Goal: Task Accomplishment & Management: Complete application form

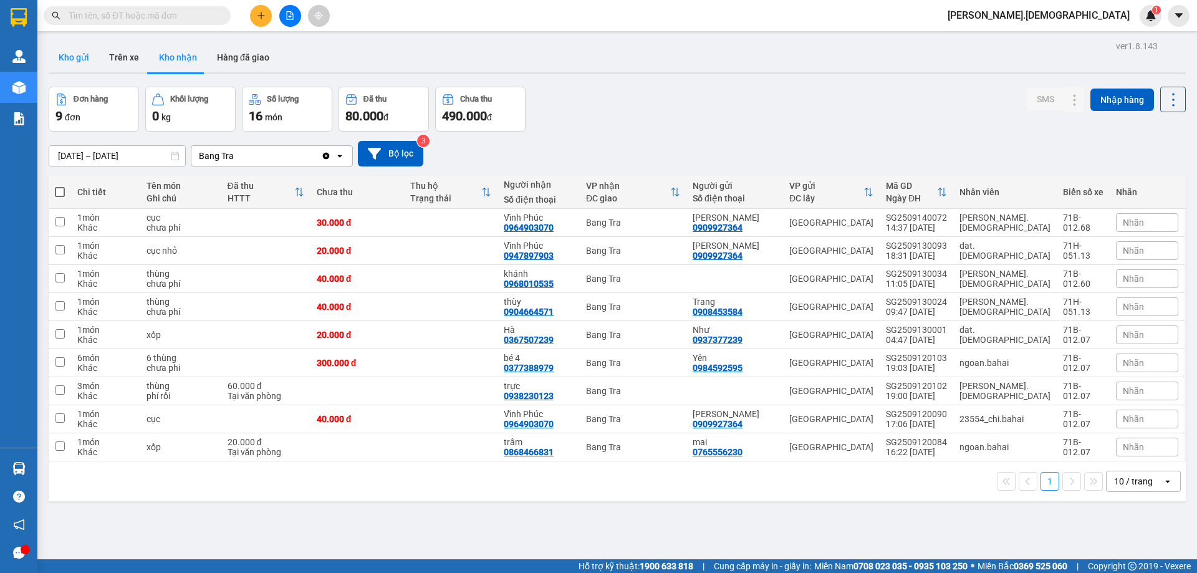
click at [83, 56] on button "Kho gửi" at bounding box center [74, 57] width 50 height 30
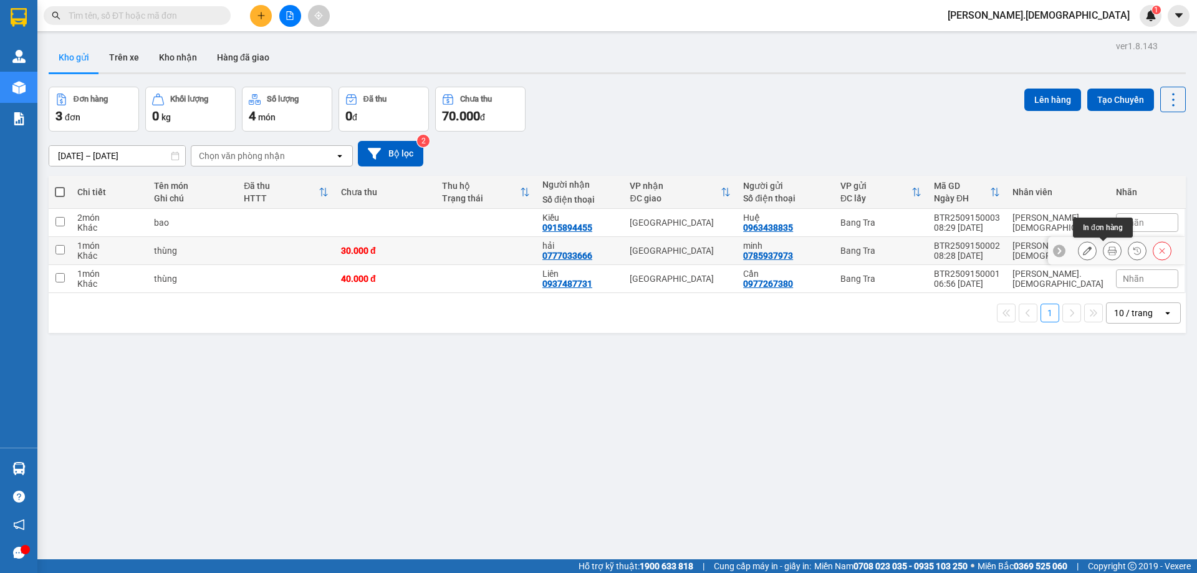
click at [1108, 251] on icon at bounding box center [1112, 250] width 9 height 9
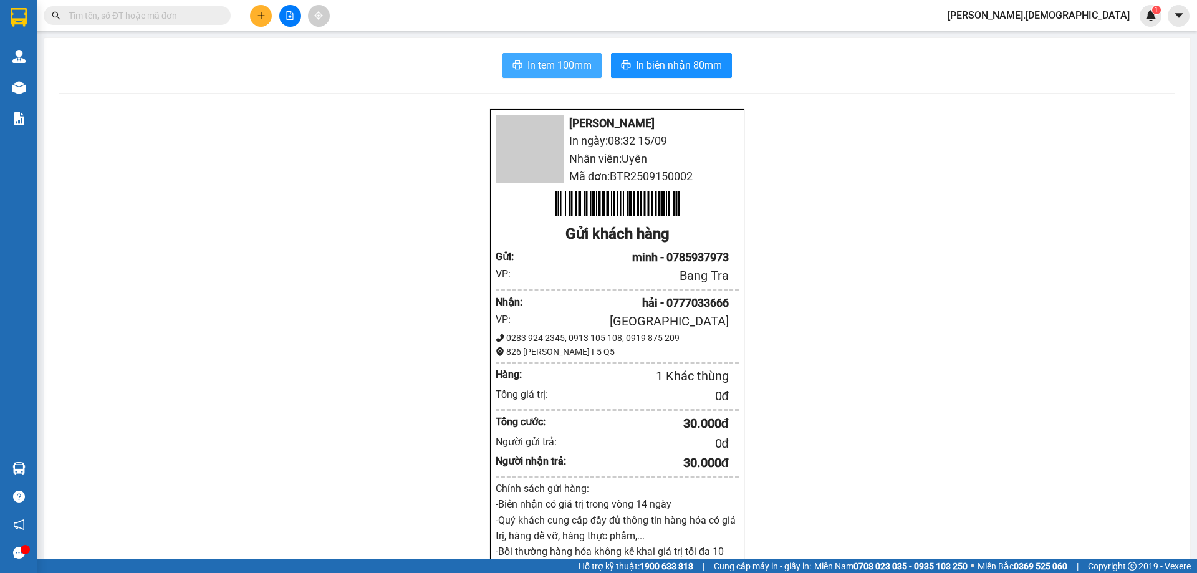
click at [573, 70] on span "In tem 100mm" at bounding box center [559, 65] width 64 height 16
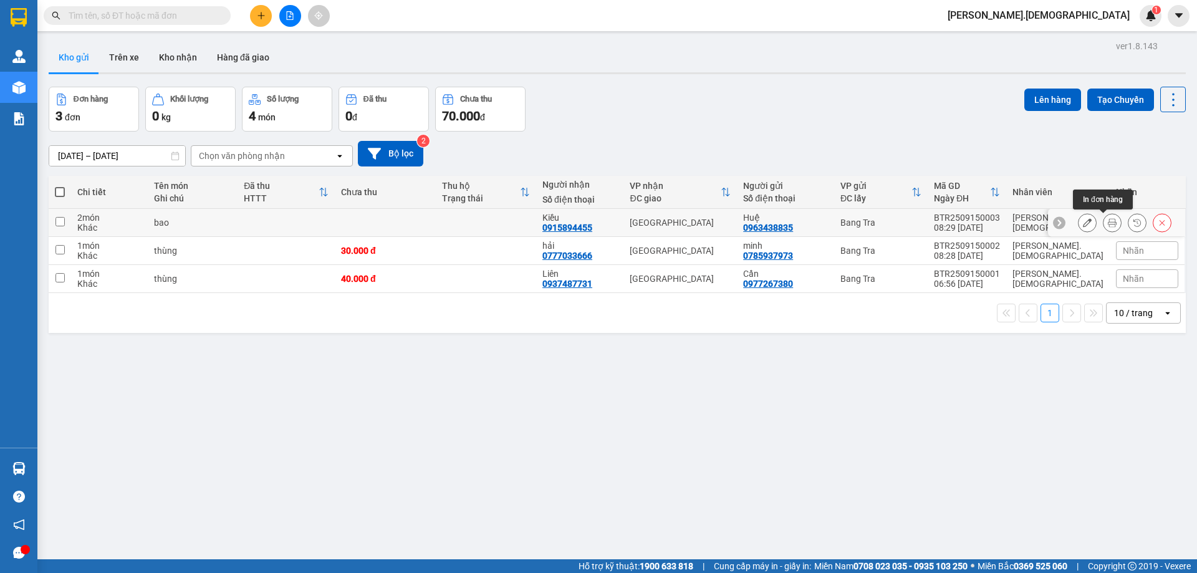
click at [1108, 221] on icon at bounding box center [1112, 222] width 9 height 9
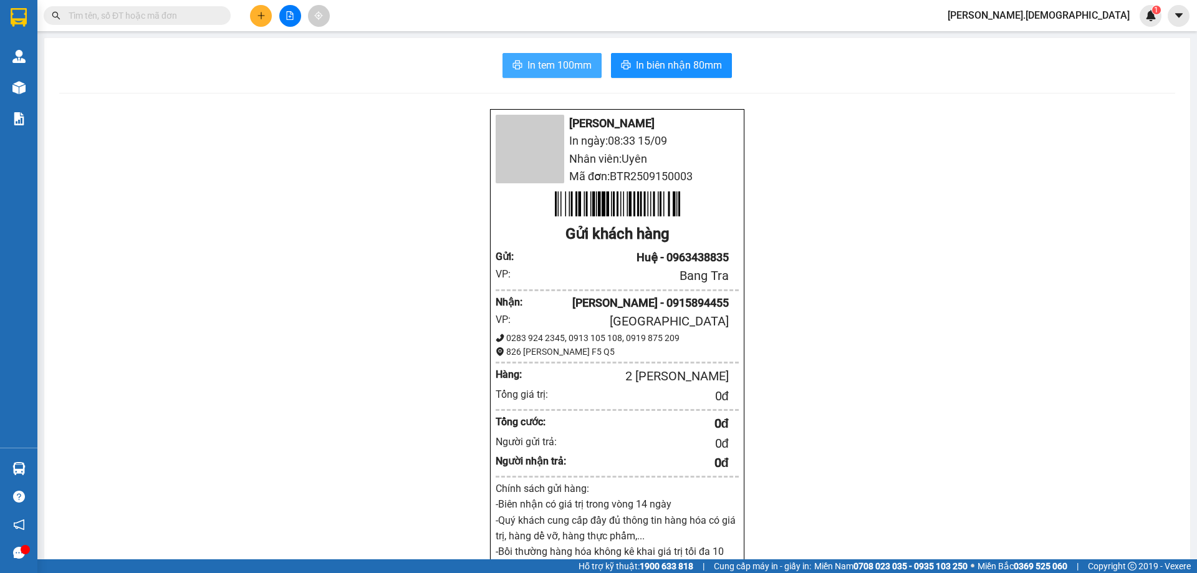
click at [514, 61] on icon "printer" at bounding box center [517, 65] width 10 height 10
click at [563, 64] on span "In tem 100mm" at bounding box center [559, 65] width 64 height 16
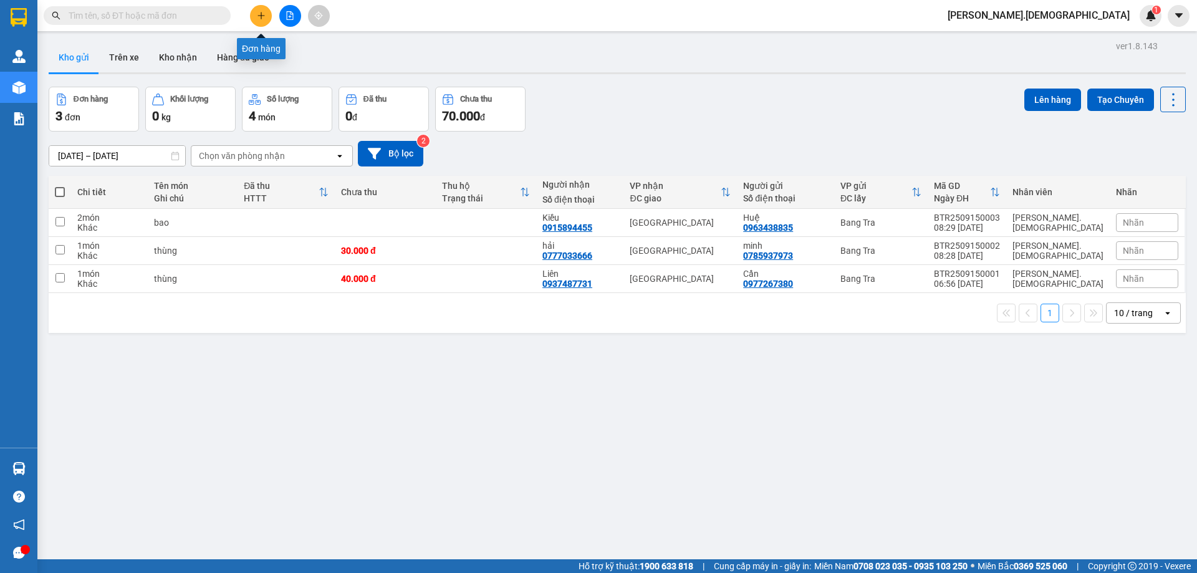
click at [257, 16] on icon "plus" at bounding box center [261, 15] width 9 height 9
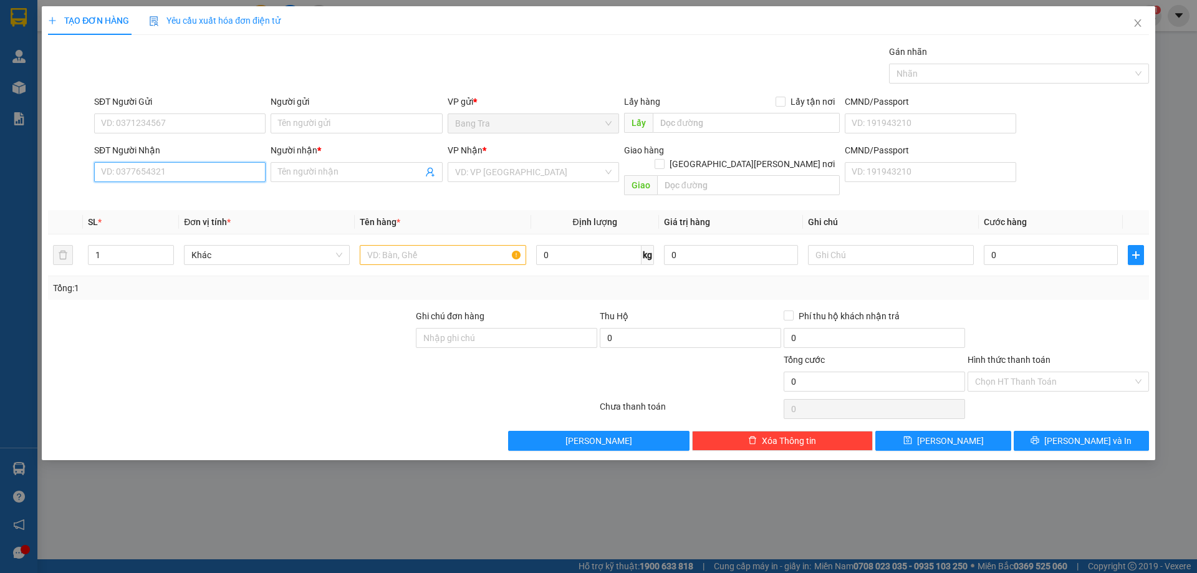
click at [212, 171] on input "SĐT Người Nhận" at bounding box center [179, 172] width 171 height 20
click at [212, 203] on div "0909392024 - [PERSON_NAME]" at bounding box center [180, 197] width 156 height 14
type input "0909392024"
type input "thành"
type input "0909392024"
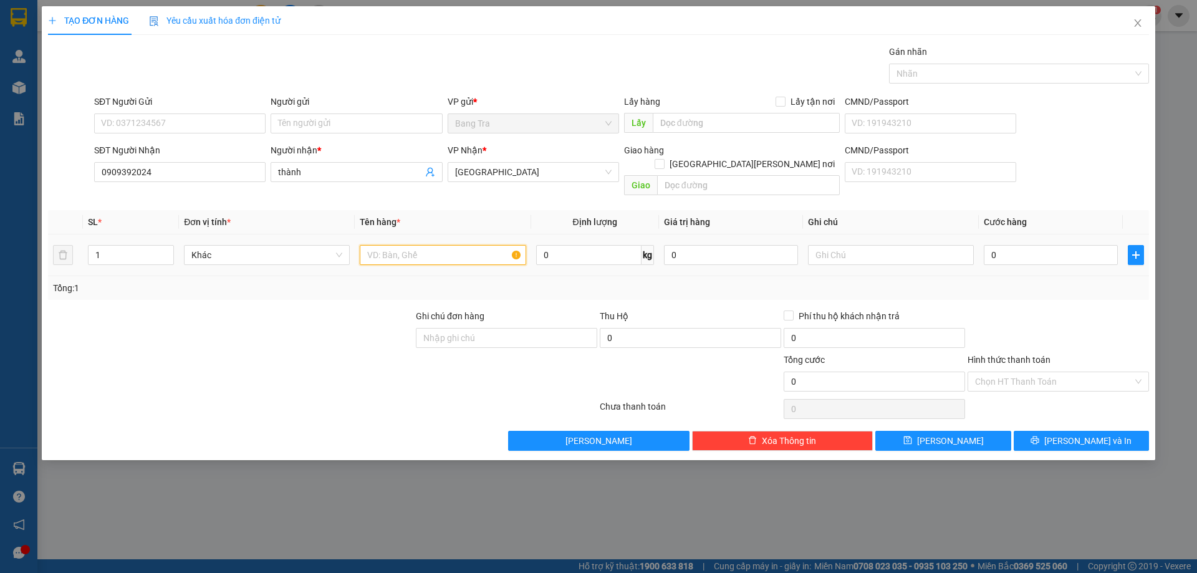
click at [405, 245] on input "text" at bounding box center [443, 255] width 166 height 20
type input "hồ sơ"
click at [1005, 245] on input "0" at bounding box center [1051, 255] width 134 height 20
type input "2"
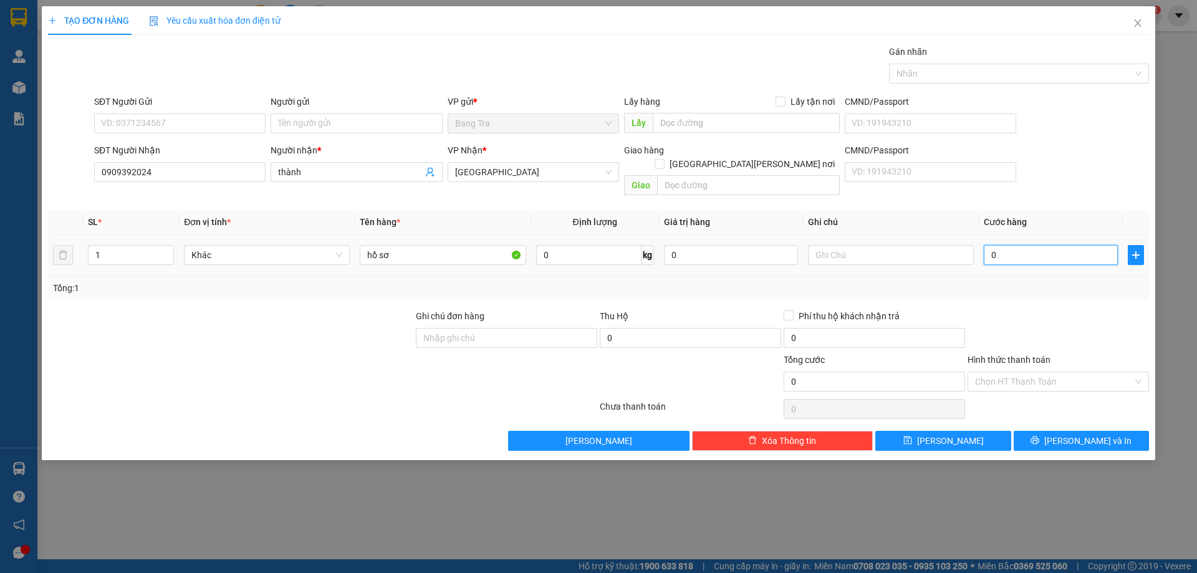
type input "2"
type input "20"
type input "20.000"
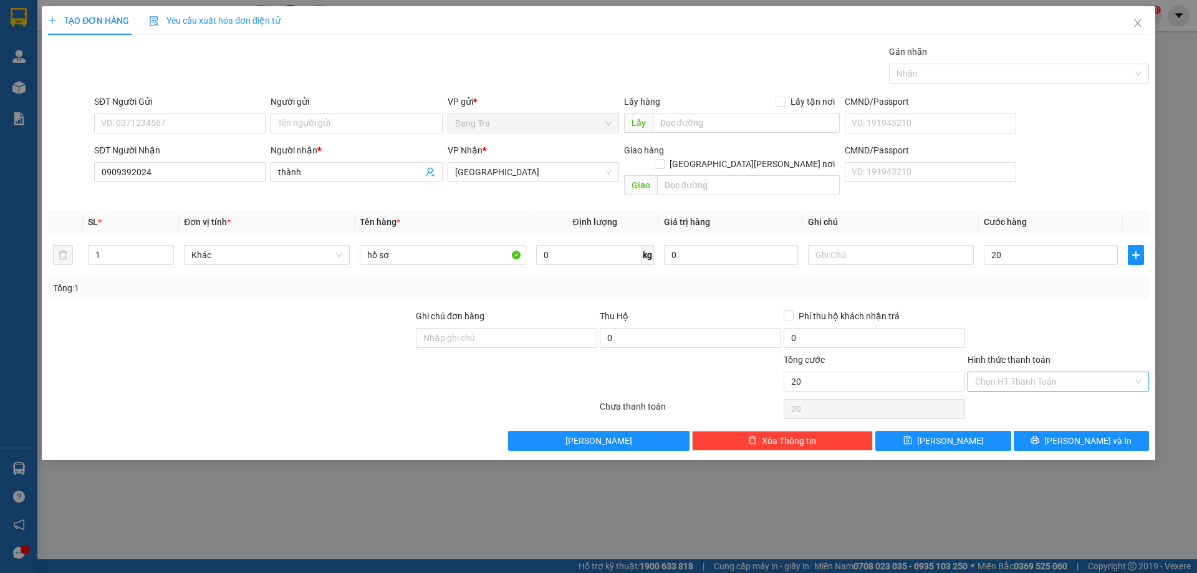
type input "20.000"
click at [1038, 372] on input "Hình thức thanh toán" at bounding box center [1054, 381] width 158 height 19
click at [1026, 390] on div "Tại văn phòng" at bounding box center [1058, 393] width 166 height 14
type input "0"
click at [1039, 436] on icon "printer" at bounding box center [1034, 440] width 9 height 9
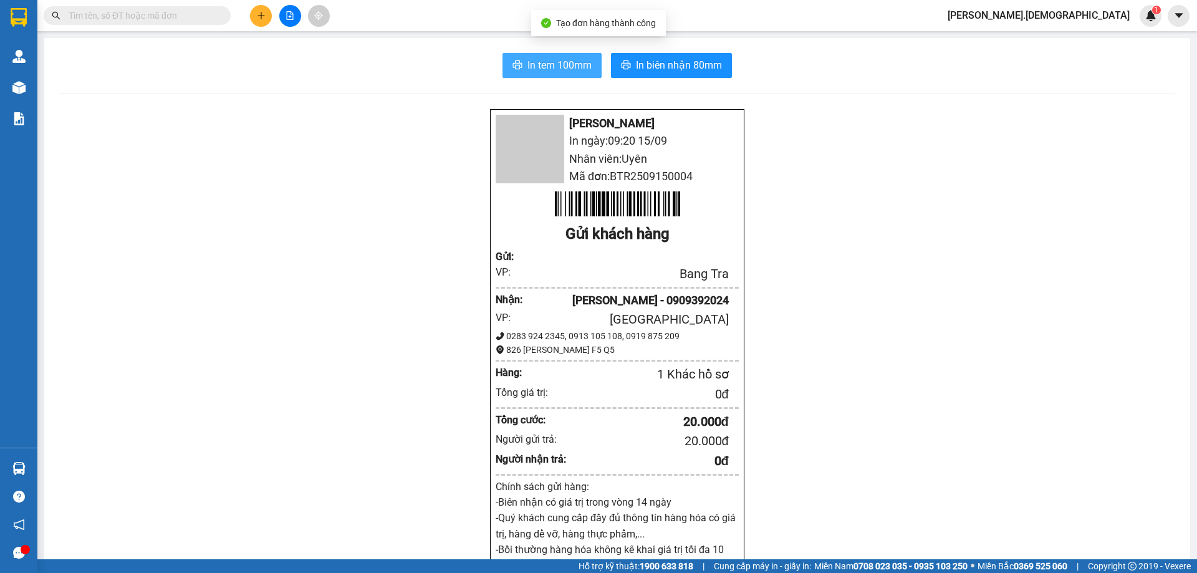
click at [555, 70] on span "In tem 100mm" at bounding box center [559, 65] width 64 height 16
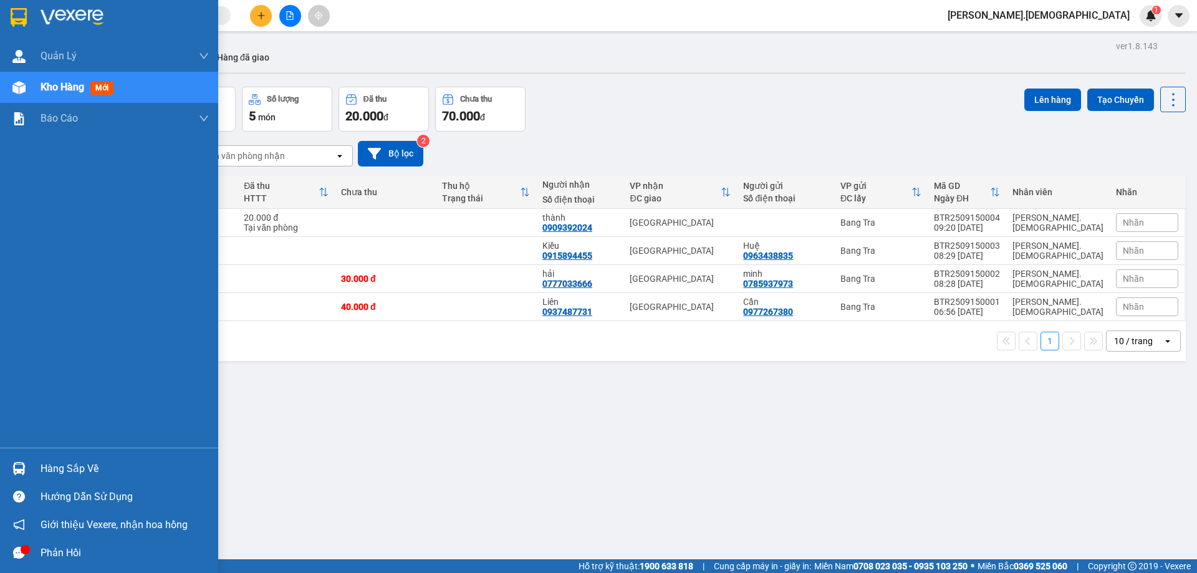
click at [49, 463] on div "Hàng sắp về" at bounding box center [125, 468] width 168 height 19
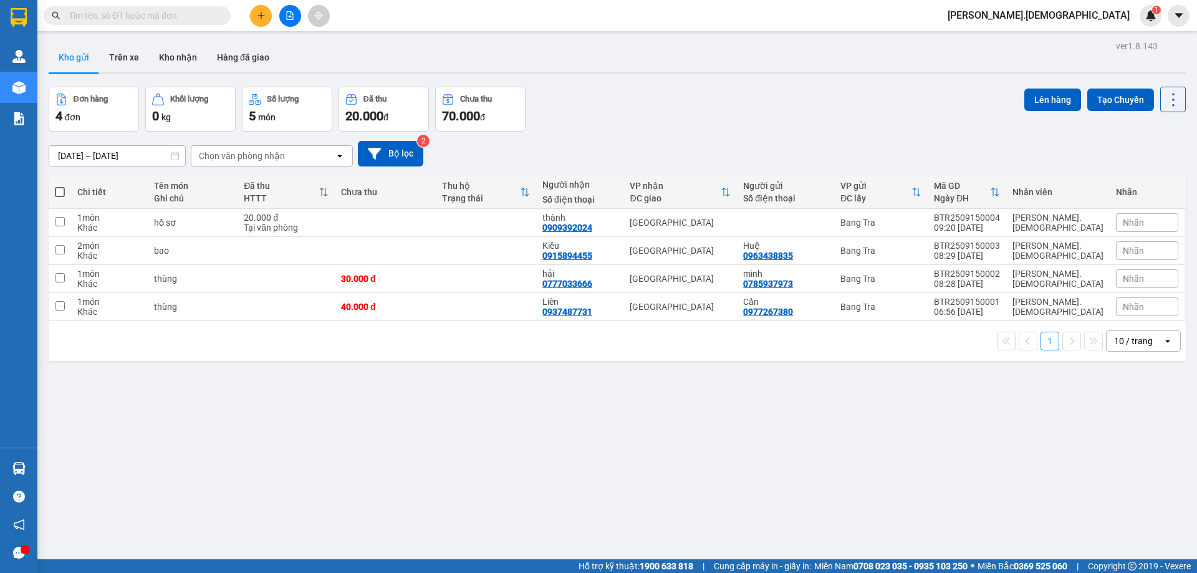
click at [727, 423] on section "Kết quả [PERSON_NAME] ( 0 ) Bộ lọc No Data [PERSON_NAME].bahai 1 [PERSON_NAME] …" at bounding box center [598, 286] width 1197 height 573
click at [165, 64] on button "Kho nhận" at bounding box center [178, 57] width 58 height 30
